Goal: Obtain resource: Download file/media

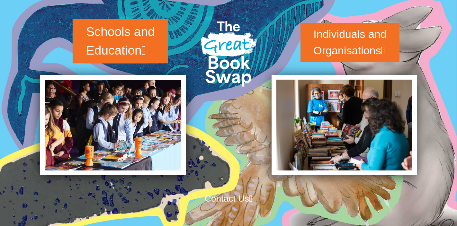
click at [116, 38] on link "Schools and Education" at bounding box center [120, 41] width 69 height 32
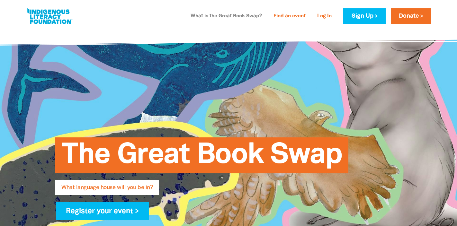
type input "kathryne.radcliffe@education.vic.gov.au"
click at [246, 14] on link "What is the Great Book Swap?" at bounding box center [226, 16] width 79 height 10
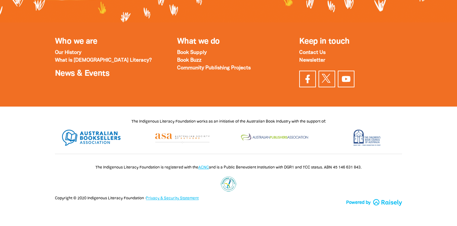
scroll to position [2286, 0]
type input "kathryne.radcliffe@education.vic.gov.au"
click at [191, 60] on strong "Book Buzz" at bounding box center [189, 60] width 24 height 5
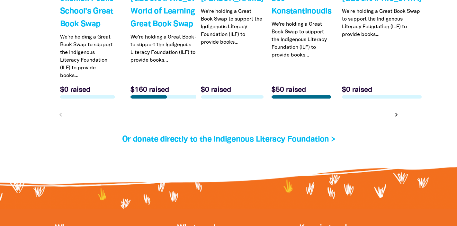
scroll to position [2047, 0]
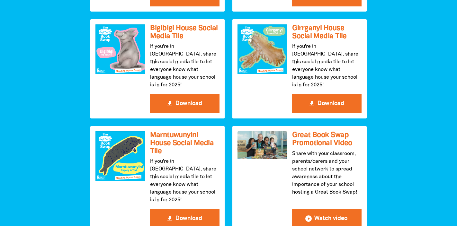
scroll to position [889, 0]
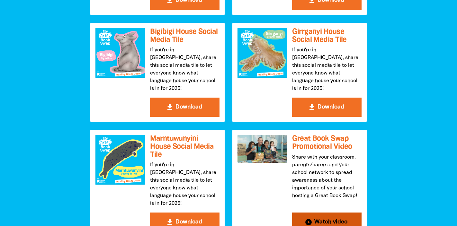
click at [321, 213] on button "play_circle_filled Watch video" at bounding box center [326, 222] width 69 height 19
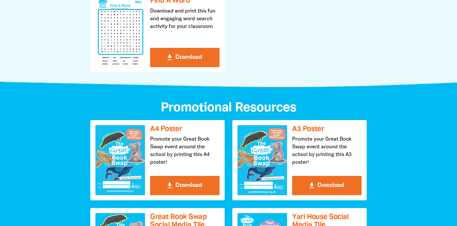
scroll to position [592, 0]
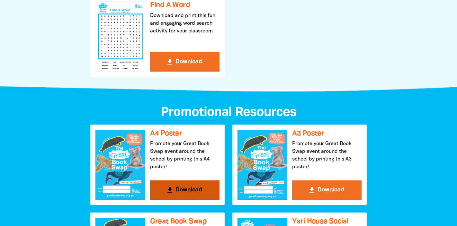
click at [176, 188] on button "get_app Download" at bounding box center [184, 190] width 69 height 19
